Goal: Task Accomplishment & Management: Use online tool/utility

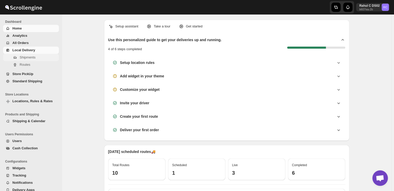
click at [30, 56] on span "Shipments" at bounding box center [28, 57] width 16 height 4
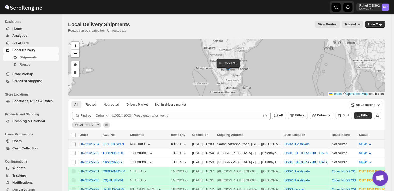
click at [73, 142] on input "Select shipment" at bounding box center [74, 144] width 4 height 4
checkbox input "true"
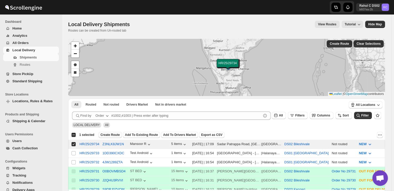
click at [110, 135] on span "Create Route" at bounding box center [109, 134] width 19 height 4
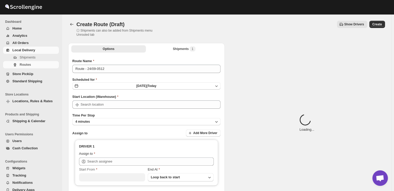
type input "DS02 Bileshivale"
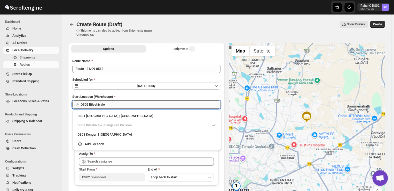
click at [109, 104] on input "DS02 Bileshivale" at bounding box center [151, 104] width 140 height 8
click at [86, 134] on div "DS03 Kengeri | [GEOGRAPHIC_DATA]" at bounding box center [146, 134] width 139 height 5
type input "DS03 Kengeri"
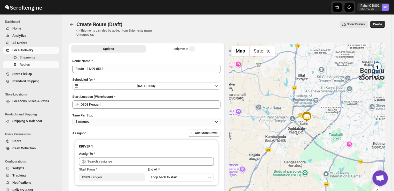
click at [95, 123] on button "4 minutes" at bounding box center [146, 121] width 148 height 7
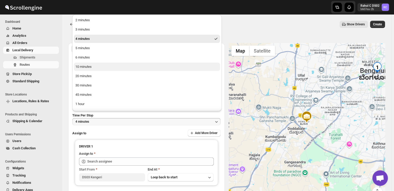
click at [85, 66] on div "10 minutes" at bounding box center [83, 66] width 16 height 5
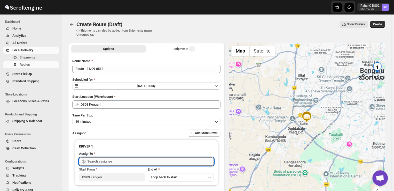
click at [116, 159] on input "text" at bounding box center [150, 161] width 126 height 8
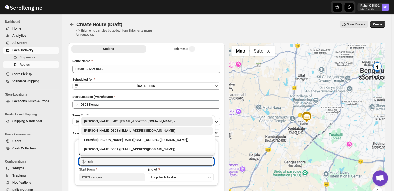
click at [94, 130] on div "[PERSON_NAME] DS03 ([EMAIL_ADDRESS][DOMAIN_NAME])" at bounding box center [146, 130] width 125 height 5
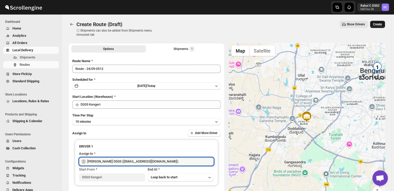
type input "[PERSON_NAME] DS03 ([EMAIL_ADDRESS][DOMAIN_NAME])"
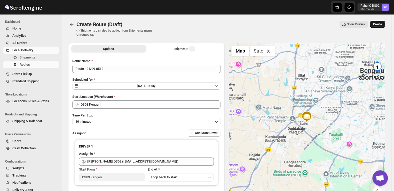
click at [381, 23] on span "Create" at bounding box center [377, 24] width 9 height 4
